Goal: Transaction & Acquisition: Purchase product/service

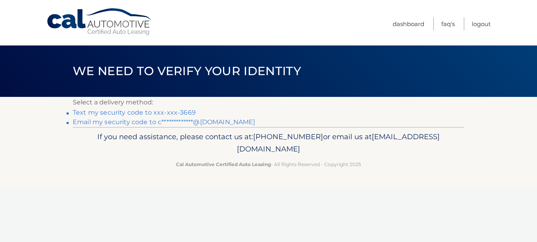
click at [177, 111] on link "Text my security code to xxx-xxx-3669" at bounding box center [134, 113] width 123 height 8
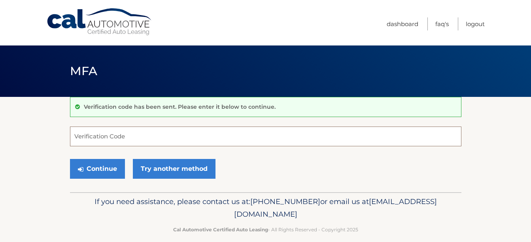
click at [181, 131] on input "Verification Code" at bounding box center [265, 136] width 391 height 20
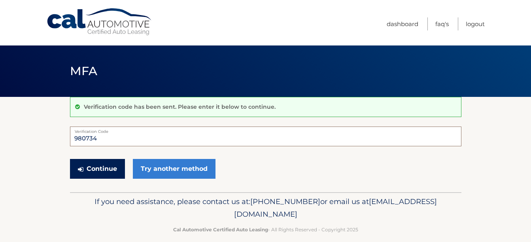
type input "980734"
click at [92, 169] on button "Continue" at bounding box center [97, 169] width 55 height 20
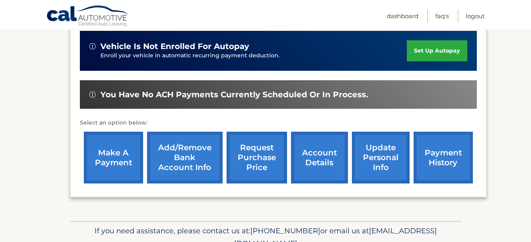
scroll to position [209, 0]
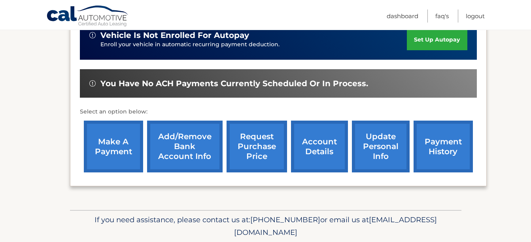
click at [122, 146] on link "make a payment" at bounding box center [113, 147] width 59 height 52
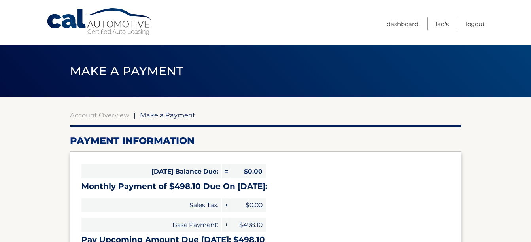
select select "ZDVjMWYxOWEtNTIwOS00ZDdiLTgwN2ItYWIwNjBjMGFjMjk3"
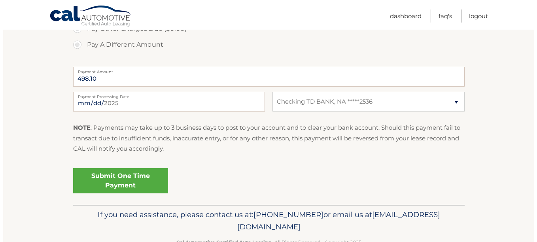
scroll to position [303, 0]
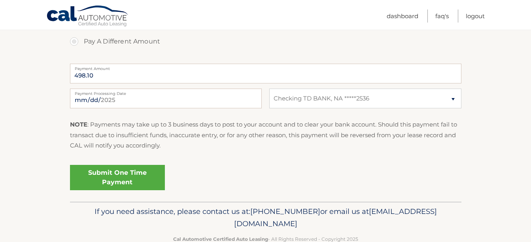
click at [141, 169] on link "Submit One Time Payment" at bounding box center [117, 177] width 95 height 25
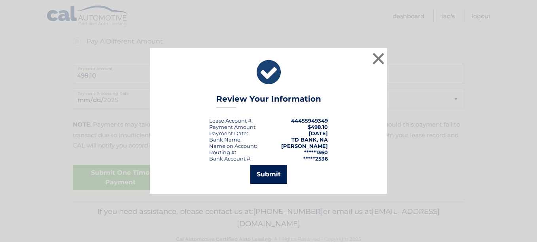
click at [266, 175] on button "Submit" at bounding box center [268, 174] width 37 height 19
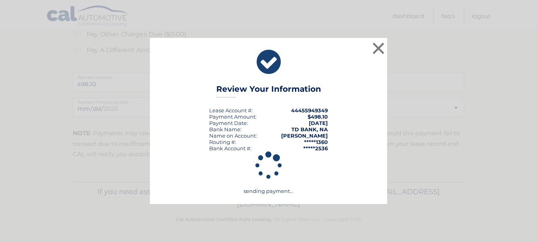
scroll to position [294, 0]
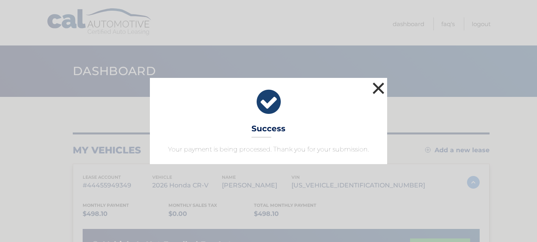
click at [378, 86] on button "×" at bounding box center [378, 88] width 16 height 16
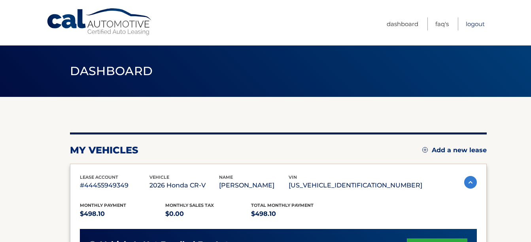
click at [478, 20] on link "Logout" at bounding box center [474, 23] width 19 height 13
